Goal: Transaction & Acquisition: Purchase product/service

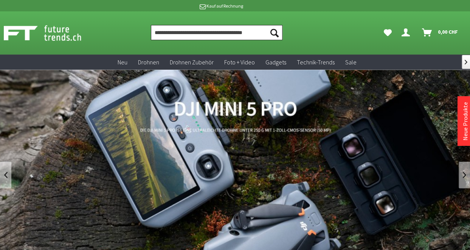
click at [232, 34] on input "Produkt, Marke, Kategorie, EAN, Artikelnummer…" at bounding box center [217, 32] width 132 height 15
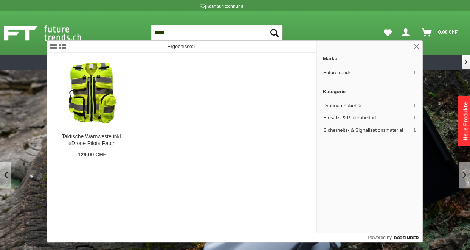
type input "*****"
click at [267, 25] on button "Suchen" at bounding box center [275, 32] width 16 height 15
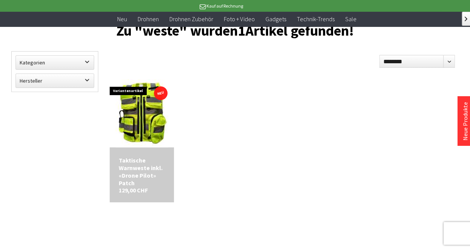
scroll to position [61, 0]
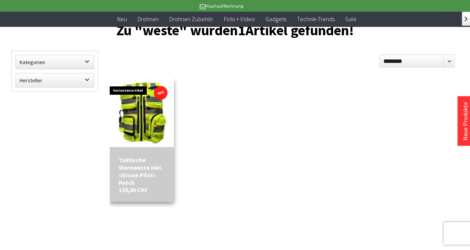
click at [126, 164] on div "Taktische Warnweste inkl. «Drone Pilot» Patch" at bounding box center [142, 171] width 46 height 30
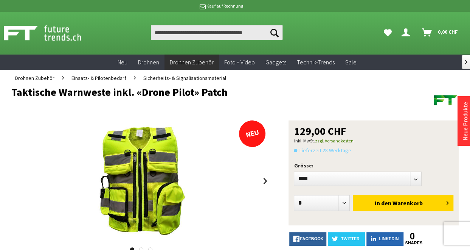
scroll to position [77, 0]
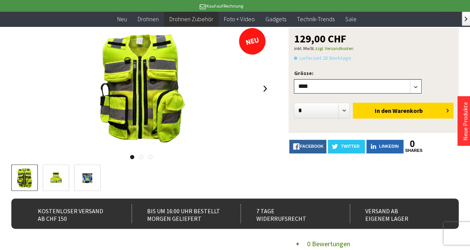
click at [414, 86] on select"] "**** *** *****" at bounding box center [358, 86] width 128 height 14
select select"] "***"
click at [294, 79] on select"] "**** *** *****" at bounding box center [358, 86] width 128 height 14
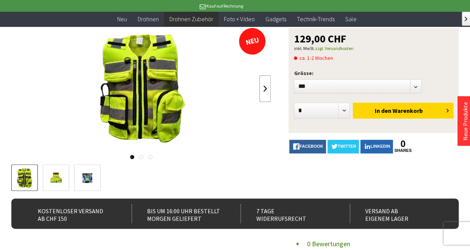
click at [265, 89] on link at bounding box center [265, 88] width 11 height 26
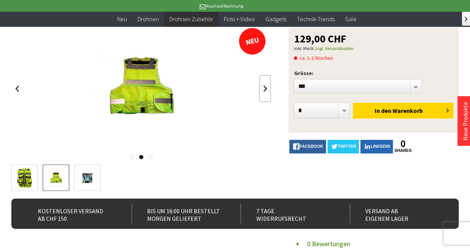
click at [265, 89] on link at bounding box center [265, 88] width 11 height 26
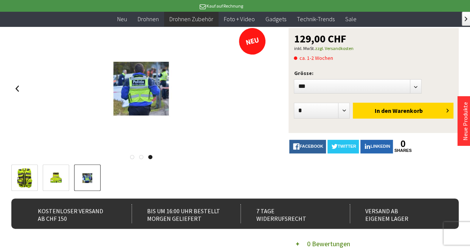
click at [265, 89] on div at bounding box center [141, 88] width 260 height 121
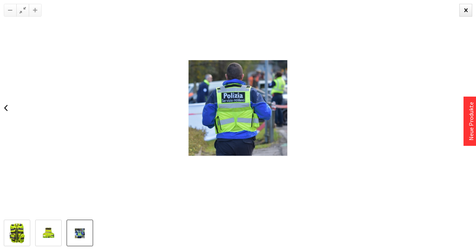
click at [48, 232] on img at bounding box center [48, 233] width 17 height 22
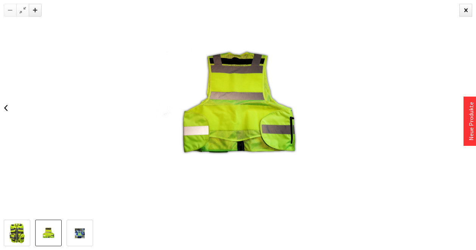
click at [18, 226] on img at bounding box center [17, 233] width 17 height 22
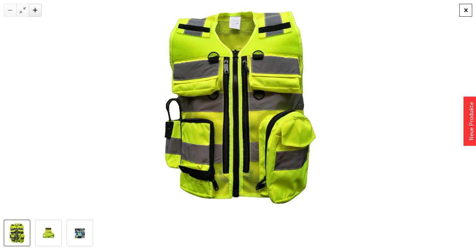
click at [464, 11] on div at bounding box center [465, 10] width 13 height 13
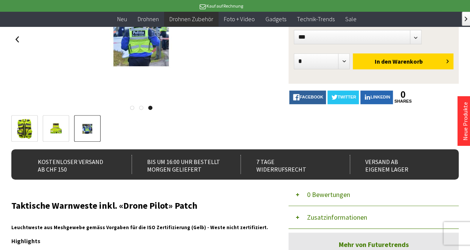
click at [216, 133] on div at bounding box center [141, 128] width 260 height 26
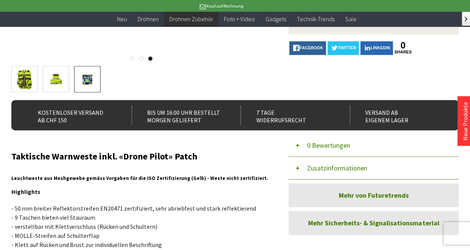
scroll to position [177, 0]
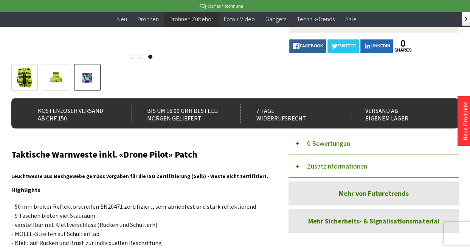
click at [55, 74] on img at bounding box center [56, 78] width 17 height 22
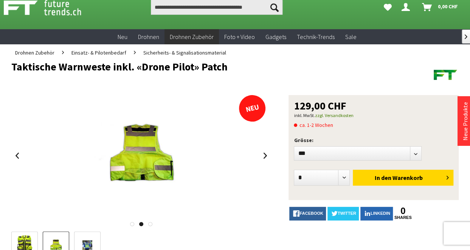
scroll to position [0, 0]
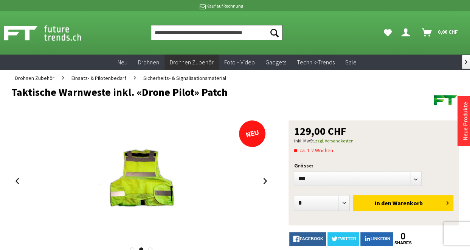
click at [229, 32] on input "Produkt, Marke, Kategorie, EAN, Artikelnummer…" at bounding box center [217, 32] width 132 height 15
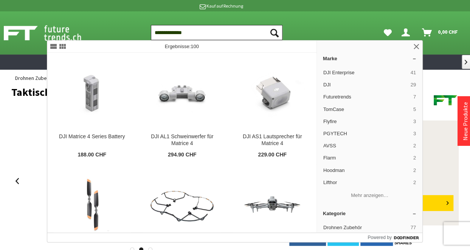
type input "**********"
click at [267, 25] on button "Suchen" at bounding box center [275, 32] width 16 height 15
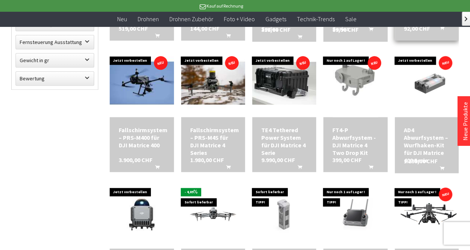
scroll to position [354, 0]
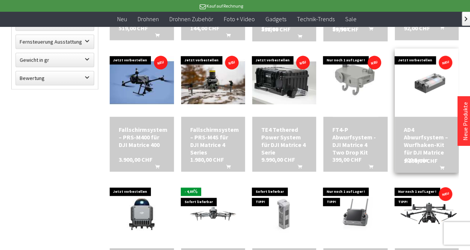
click at [424, 137] on div "AD4 Abwurfsystem – Wurfhaken-Kit für DJI Matrice 400 Serie" at bounding box center [427, 145] width 46 height 38
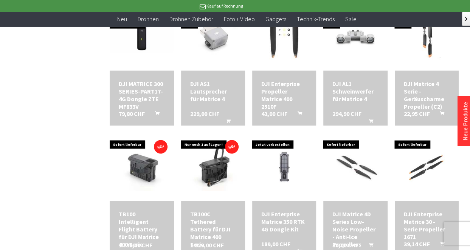
scroll to position [663, 0]
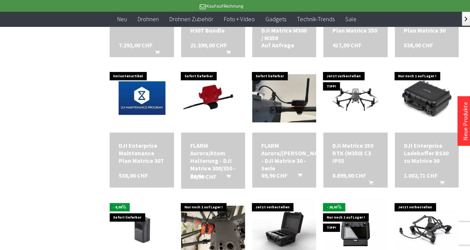
scroll to position [1393, 0]
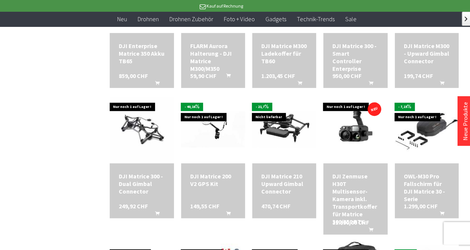
scroll to position [1620, 0]
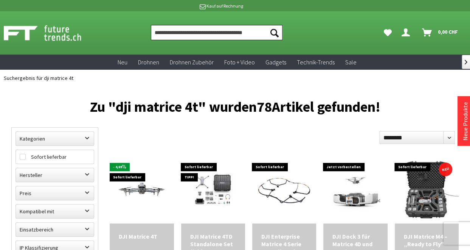
click at [225, 34] on input "Produkt, Marke, Kategorie, EAN, Artikelnummer…" at bounding box center [217, 32] width 132 height 15
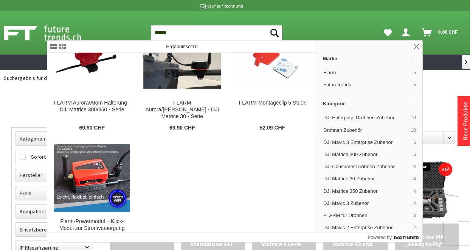
scroll to position [257, 0]
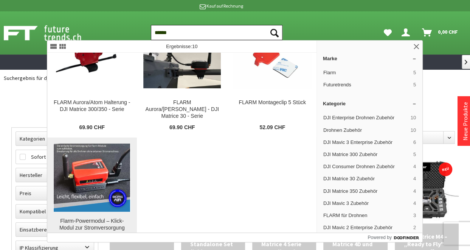
type input "******"
click at [104, 218] on div "Flarm-Powermodul – Klick-Modul zur Stromversorgung" at bounding box center [92, 225] width 78 height 14
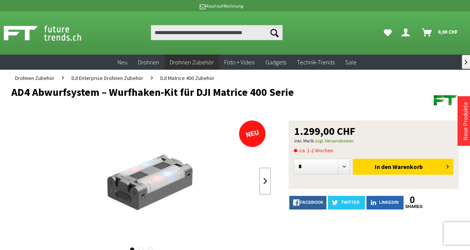
click at [263, 181] on link at bounding box center [265, 181] width 11 height 26
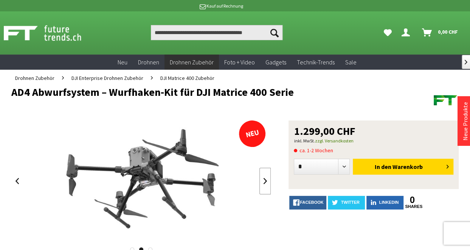
click at [264, 181] on link at bounding box center [265, 181] width 11 height 26
